Goal: Task Accomplishment & Management: Manage account settings

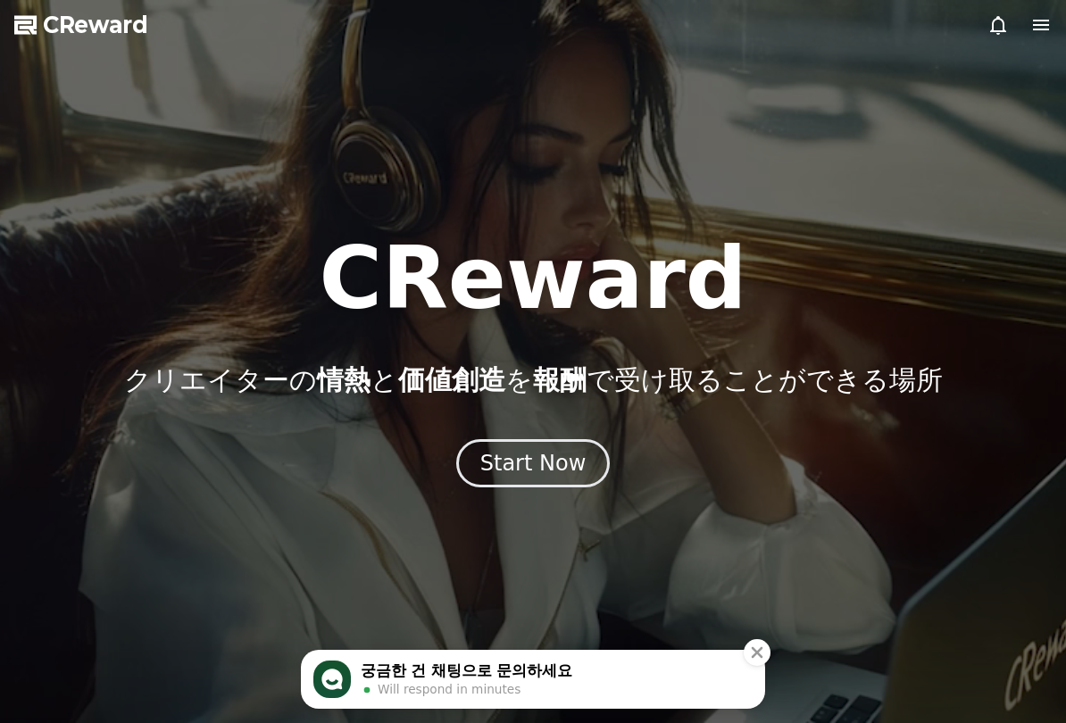
click at [571, 464] on div "Start Now" at bounding box center [533, 463] width 106 height 29
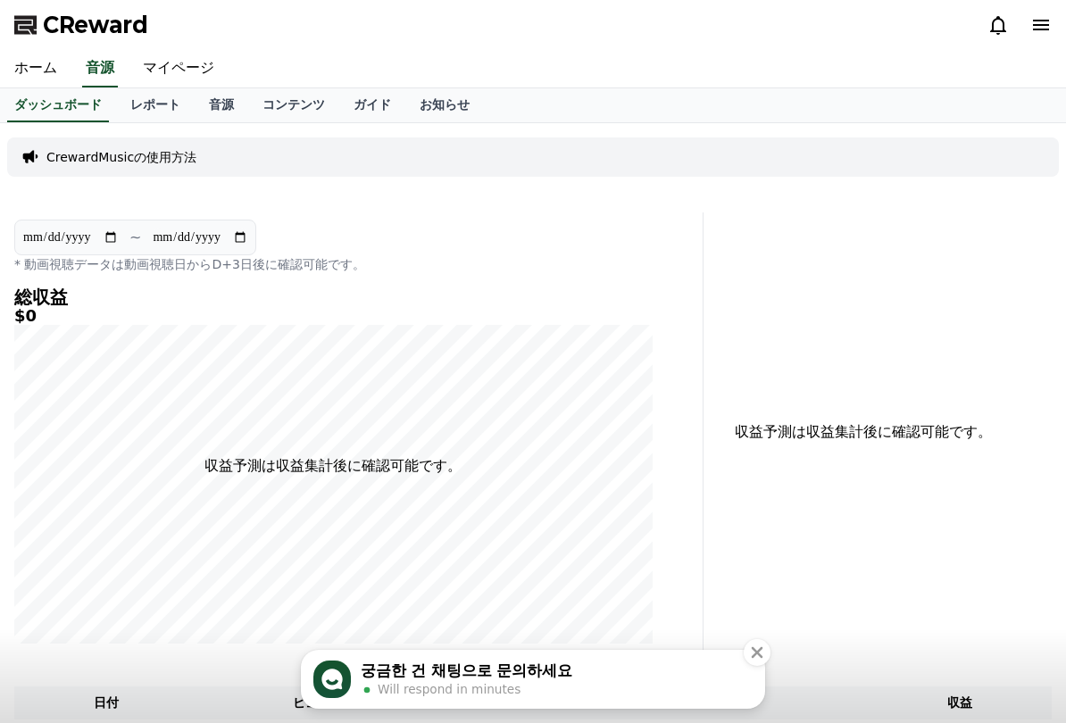
click at [155, 75] on link "マイページ" at bounding box center [179, 68] width 100 height 37
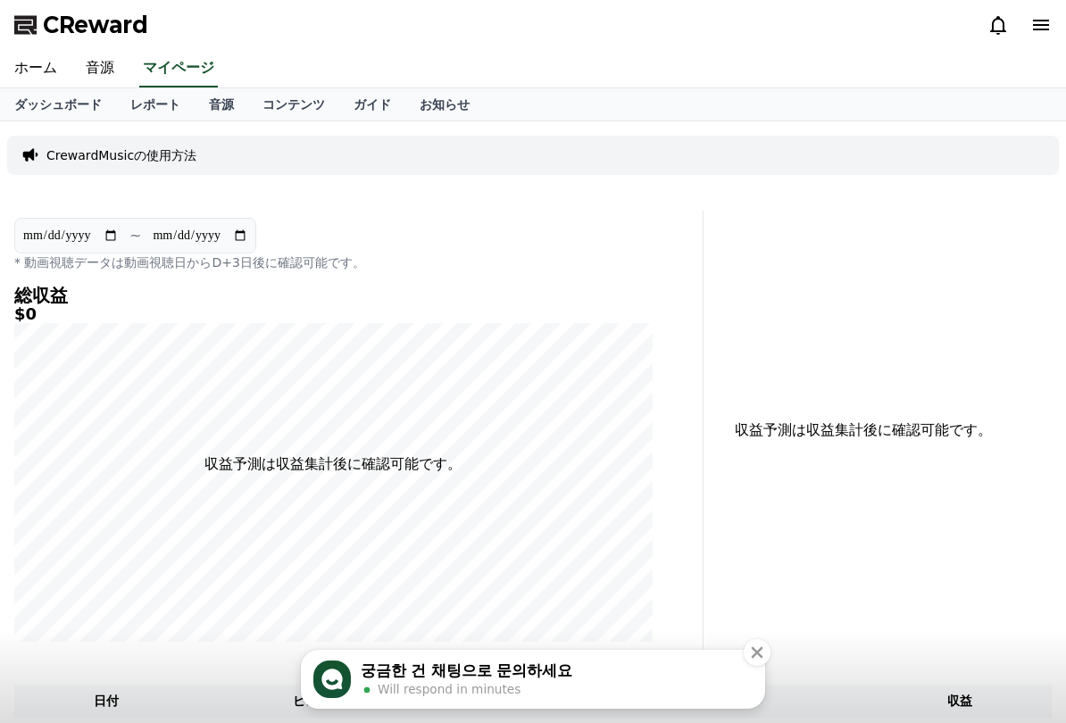
click at [206, 105] on link "音源" at bounding box center [222, 104] width 54 height 32
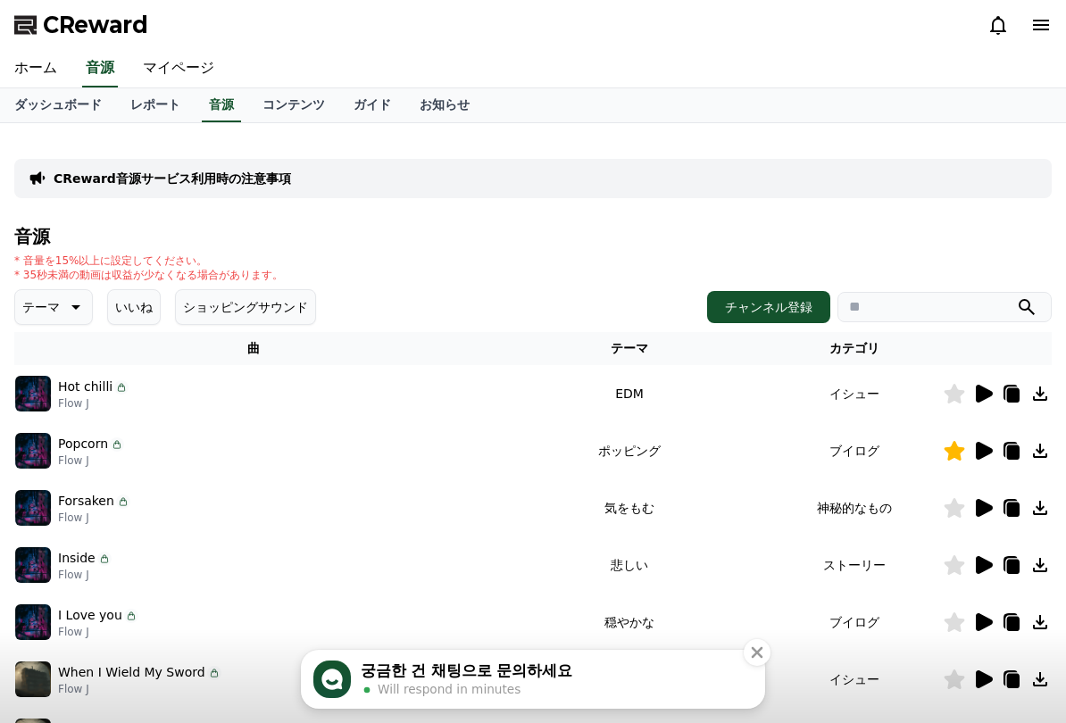
click at [265, 104] on link "コンテンツ" at bounding box center [293, 105] width 91 height 34
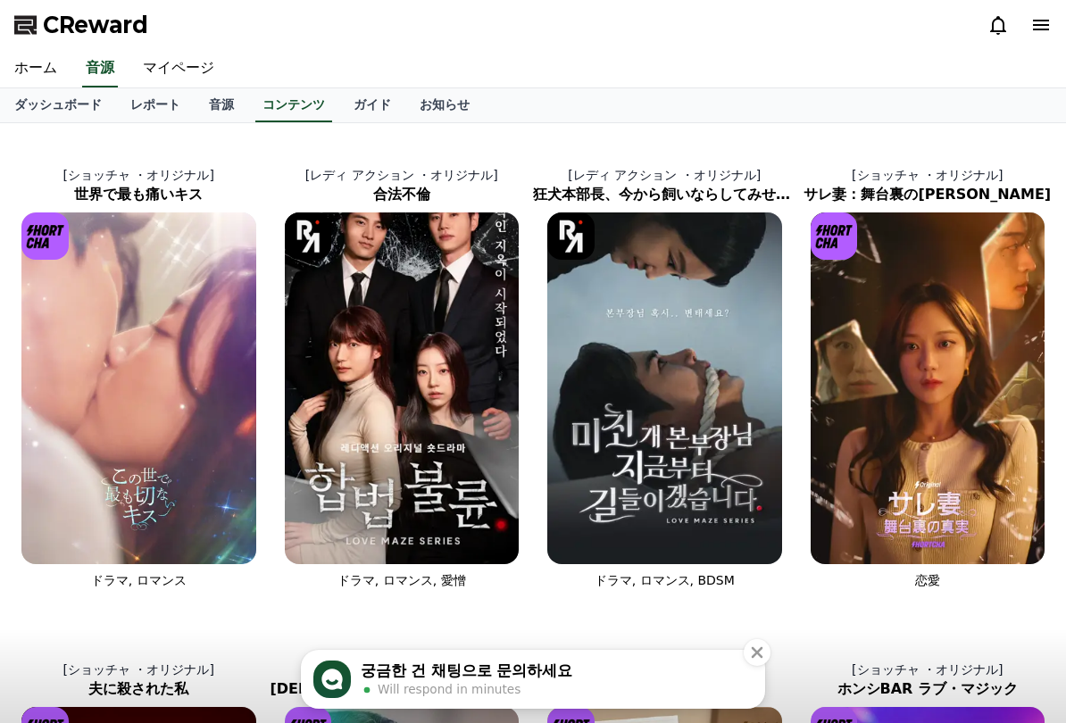
click at [35, 69] on link "ホーム" at bounding box center [35, 68] width 71 height 37
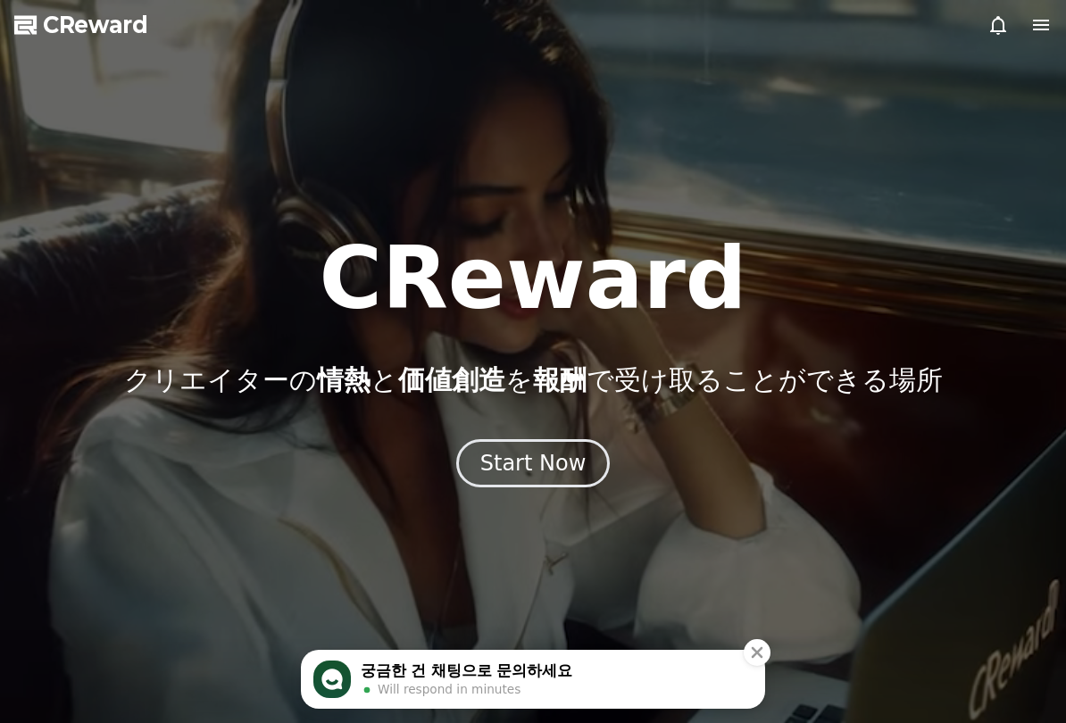
click at [598, 453] on button "Start Now" at bounding box center [533, 463] width 154 height 48
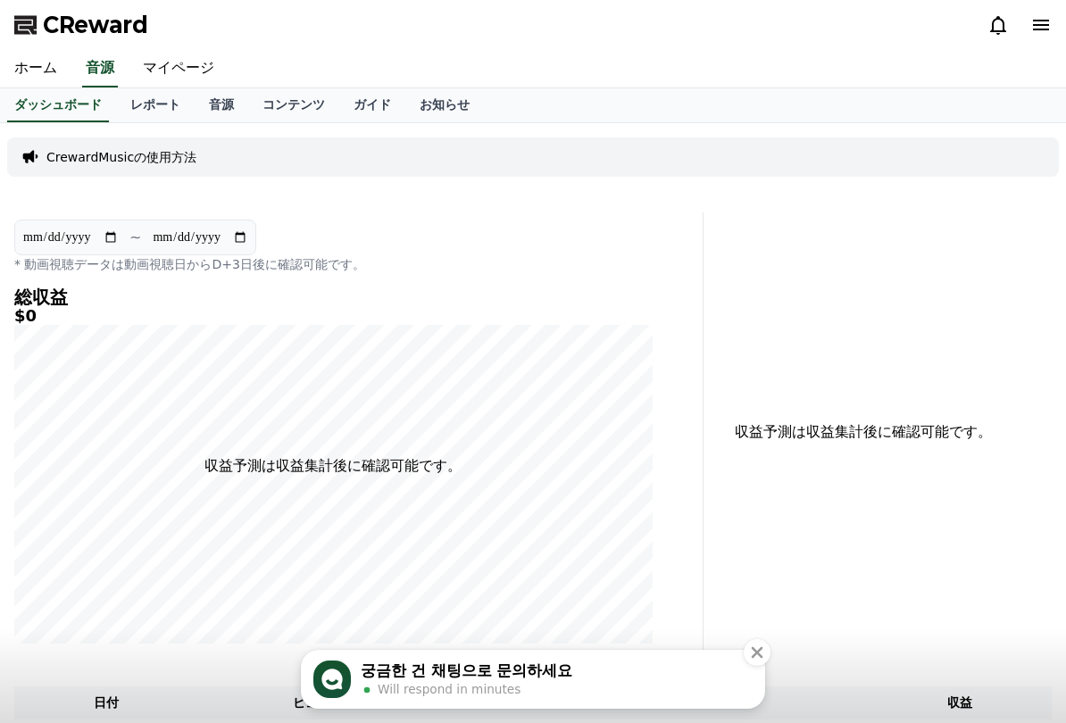
click at [147, 106] on link "レポート" at bounding box center [155, 105] width 79 height 34
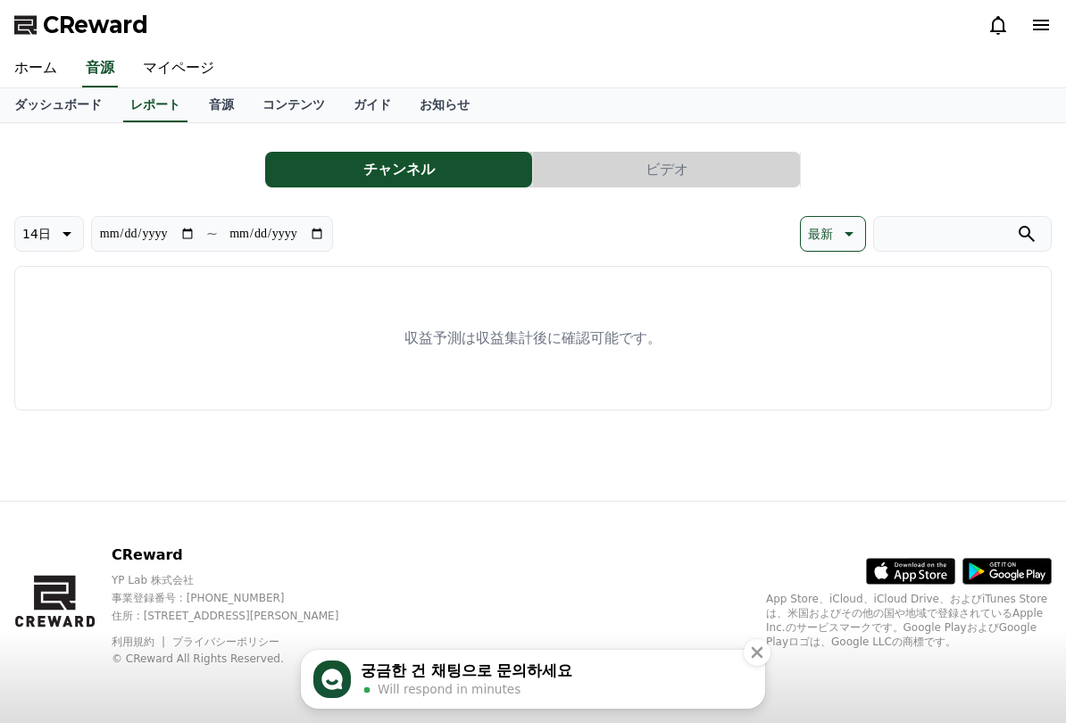
click at [151, 62] on link "マイページ" at bounding box center [179, 68] width 100 height 37
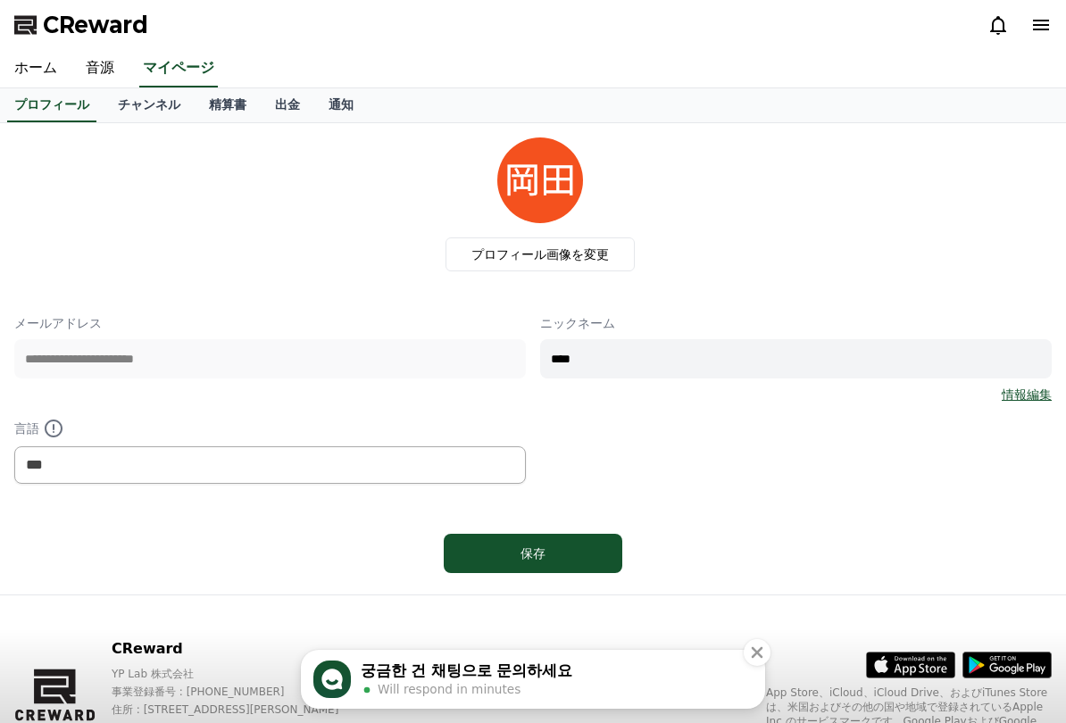
click at [134, 103] on link "チャンネル" at bounding box center [149, 105] width 91 height 34
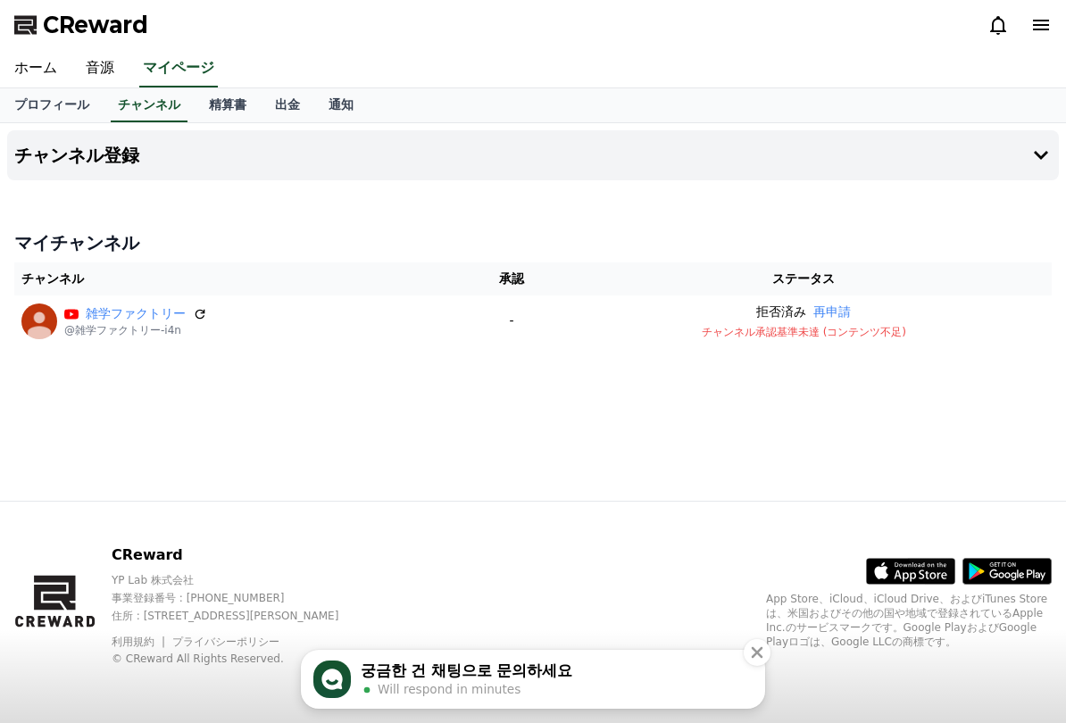
click at [1014, 147] on button "チャンネル登録" at bounding box center [532, 155] width 1051 height 50
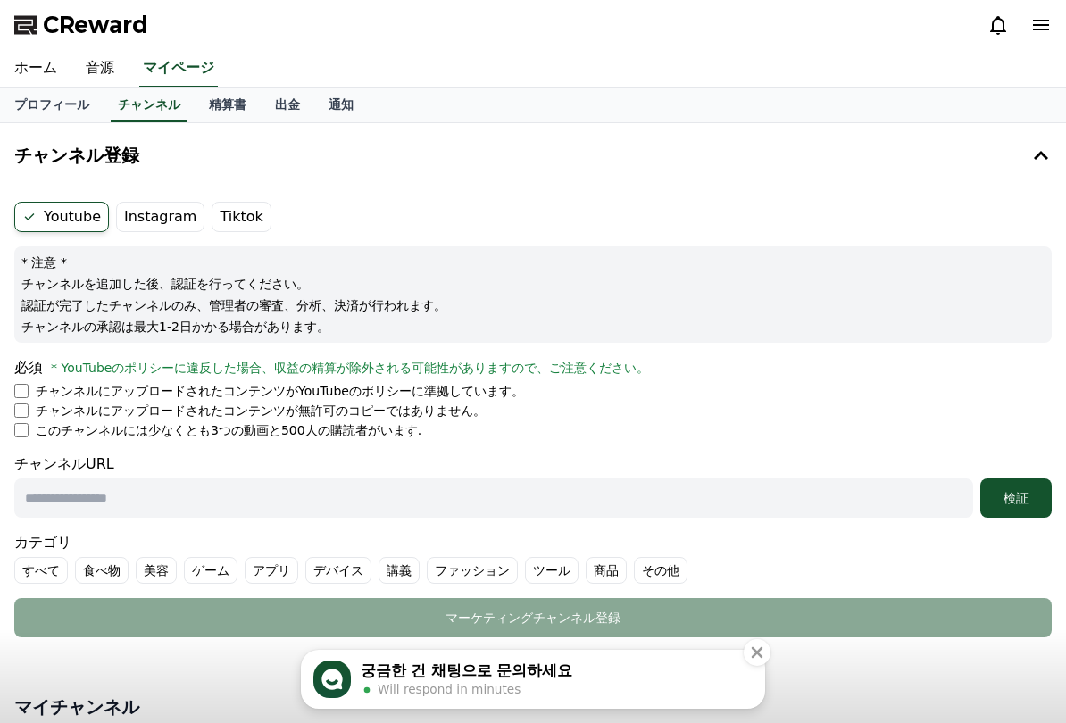
click at [156, 213] on label "Instagram" at bounding box center [160, 217] width 88 height 30
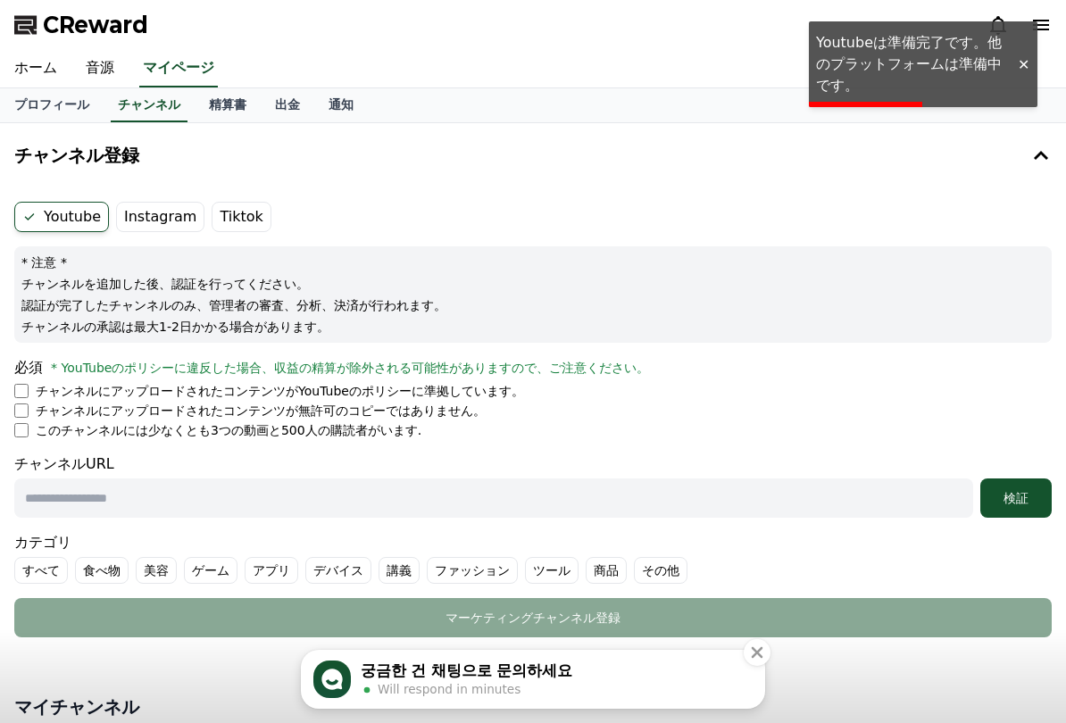
click at [159, 223] on label "Instagram" at bounding box center [160, 217] width 88 height 30
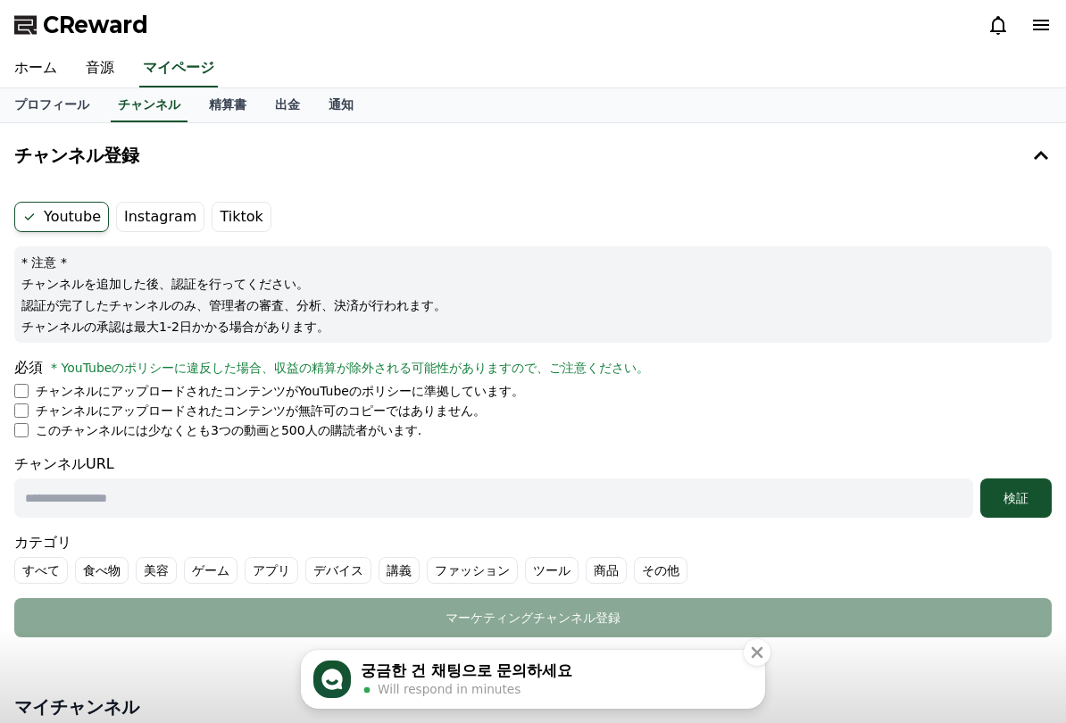
click at [139, 222] on label "Instagram" at bounding box center [160, 217] width 88 height 30
click at [29, 220] on icon at bounding box center [30, 216] width 10 height 7
click at [40, 225] on label "Youtube" at bounding box center [61, 217] width 95 height 30
click at [141, 213] on label "Instagram" at bounding box center [160, 217] width 88 height 30
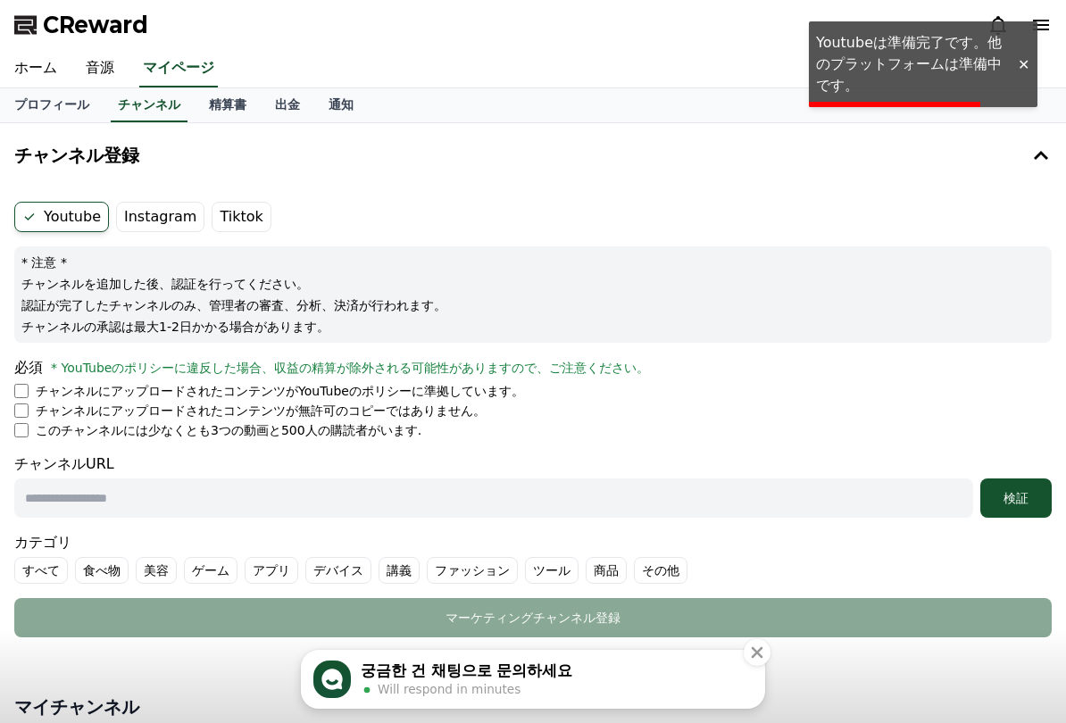
click at [146, 220] on label "Instagram" at bounding box center [160, 217] width 88 height 30
click at [226, 217] on label "Tiktok" at bounding box center [240, 217] width 59 height 30
click at [758, 639] on button "Close" at bounding box center [756, 652] width 27 height 27
